Goal: Find specific page/section: Find specific page/section

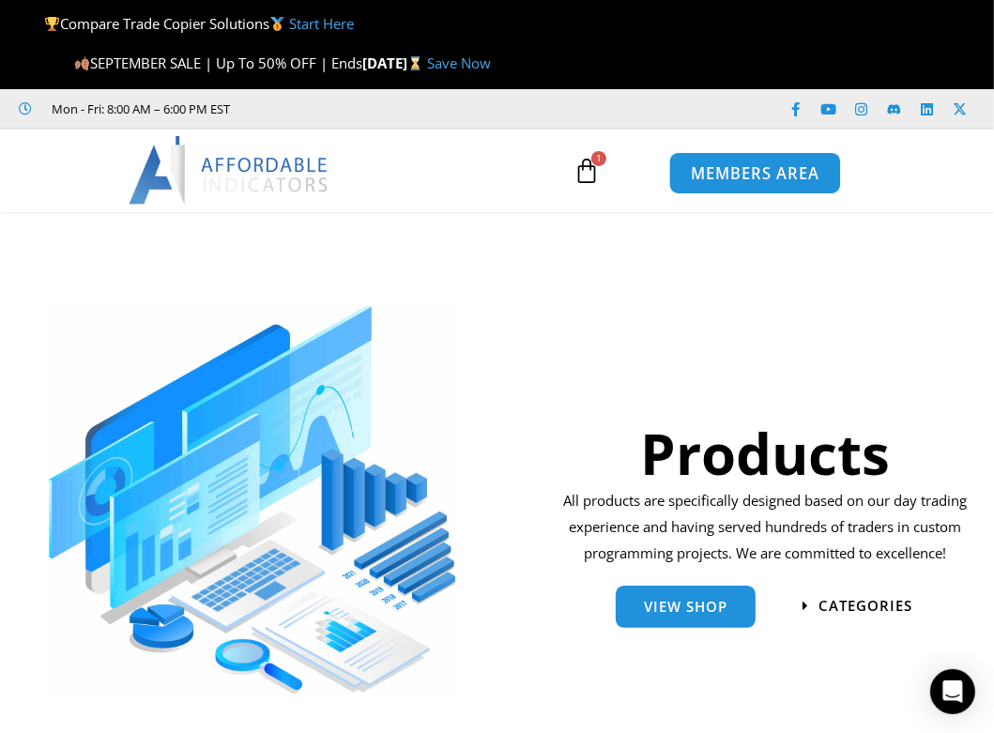
click at [748, 171] on span "MEMBERS AREA" at bounding box center [755, 173] width 129 height 16
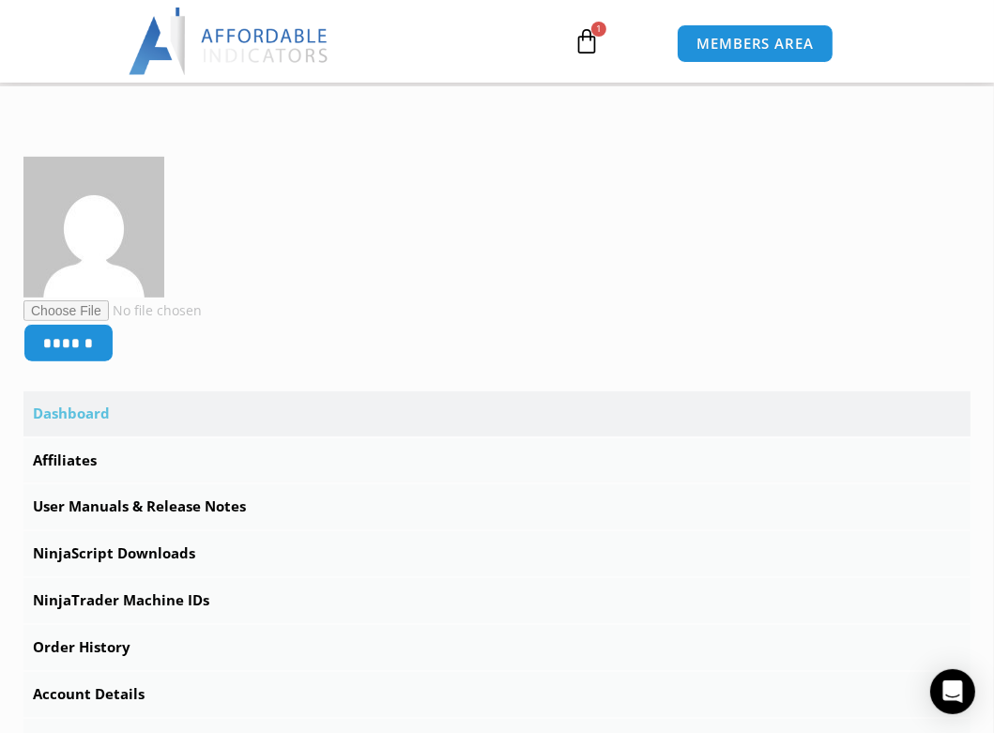
scroll to position [451, 0]
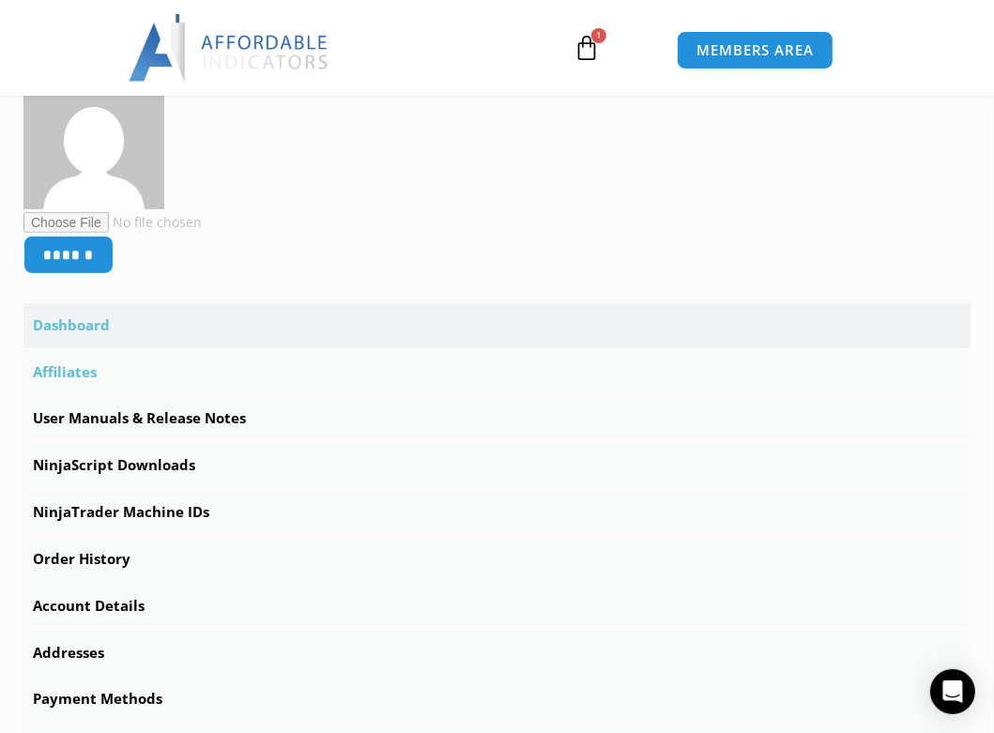
click at [79, 375] on link "Affiliates" at bounding box center [497, 372] width 948 height 45
